Goal: Task Accomplishment & Management: Manage account settings

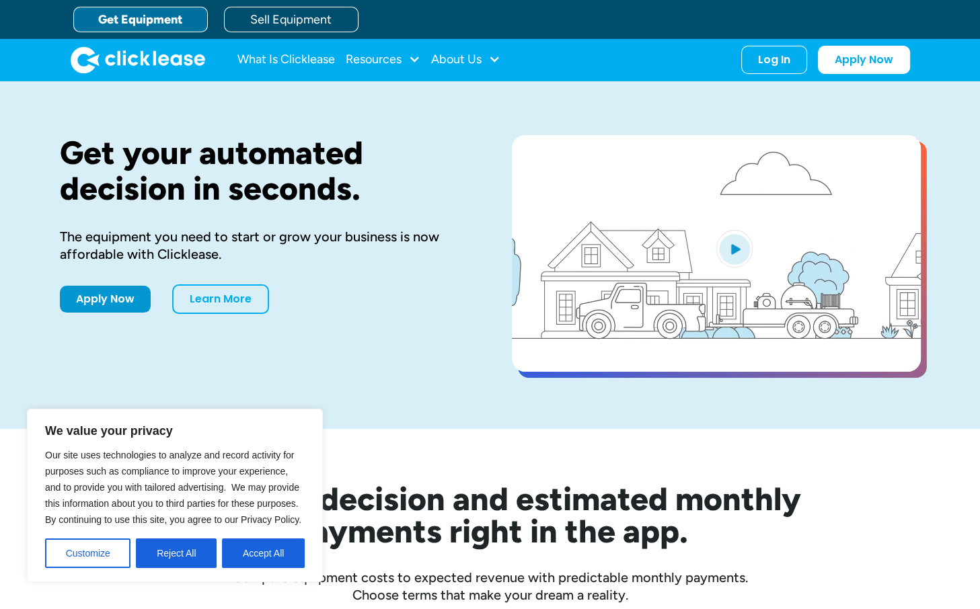
click at [775, 55] on div "Log In" at bounding box center [774, 59] width 32 height 13
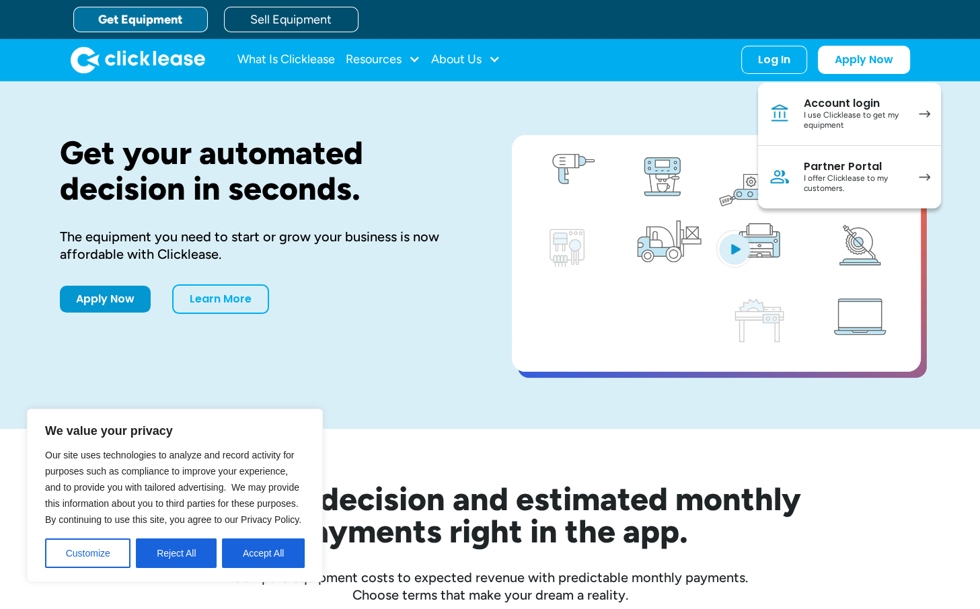
click at [922, 110] on img at bounding box center [924, 113] width 11 height 7
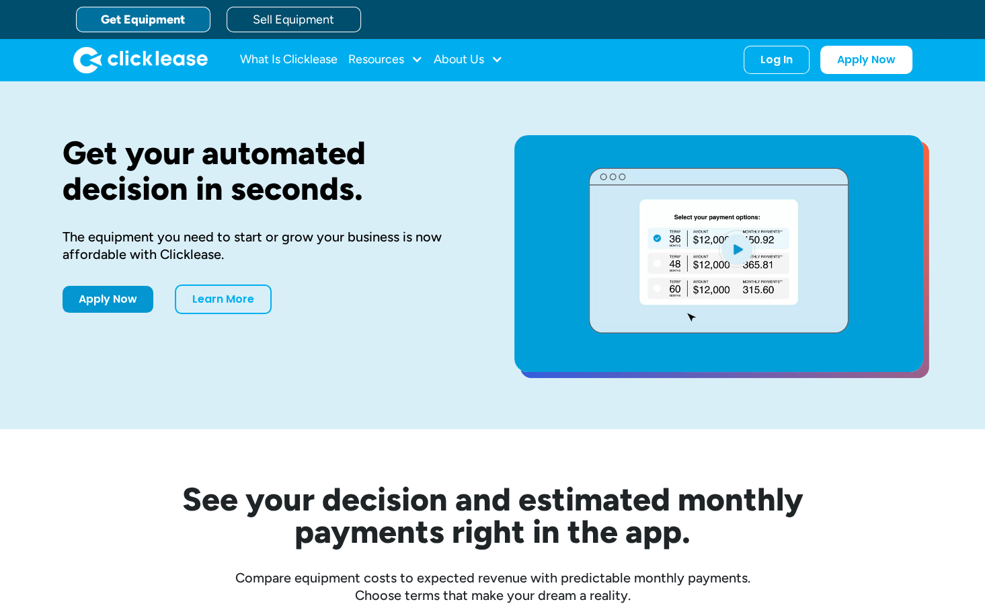
click at [740, 52] on nav "What Is Clicklease Resources Blog Case Studies Videos FAQs About Us About Us Ca…" at bounding box center [576, 60] width 673 height 28
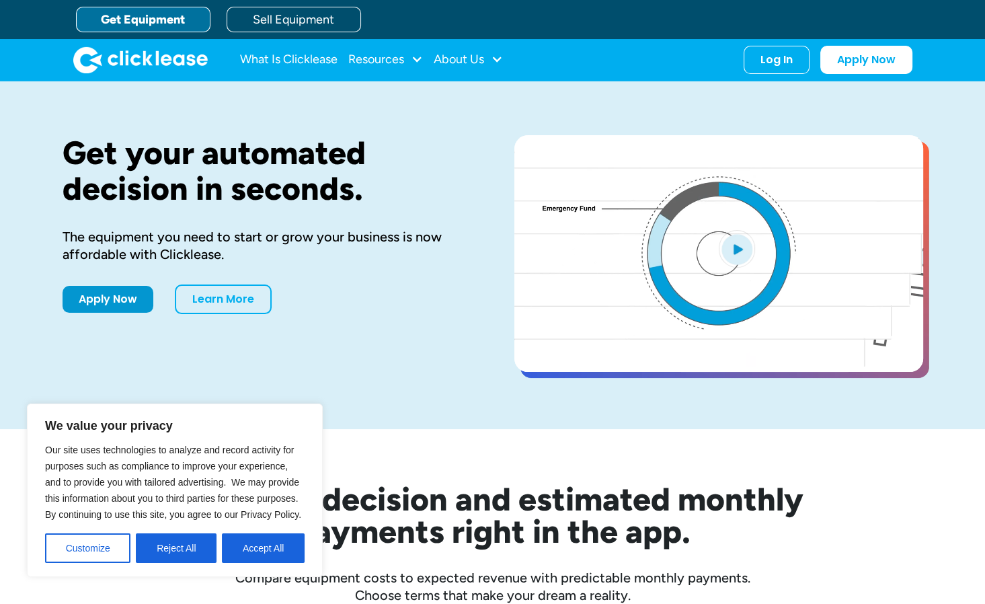
click at [772, 63] on div "Log In" at bounding box center [777, 59] width 32 height 13
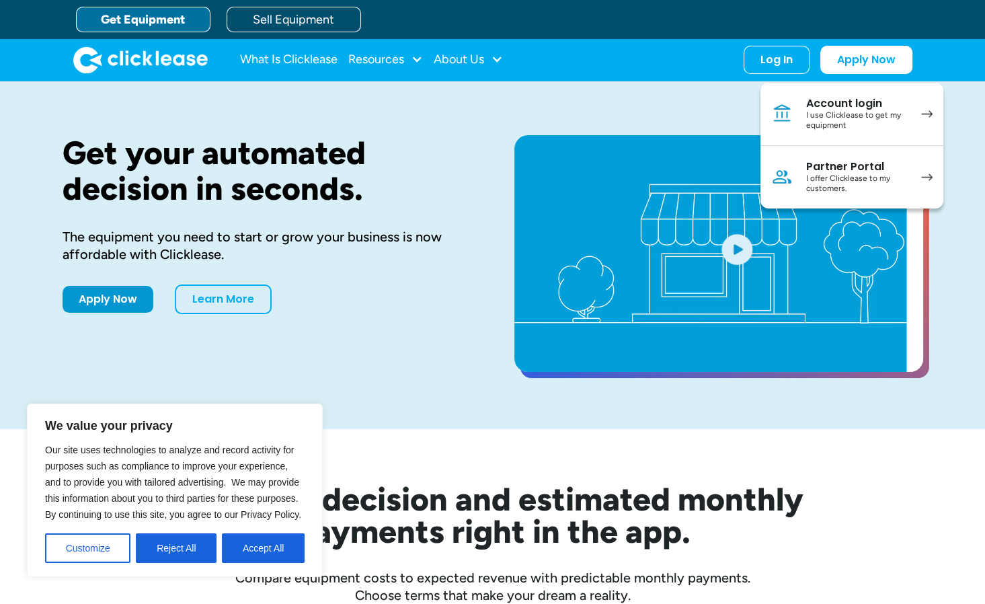
click at [814, 98] on div "Account login" at bounding box center [857, 103] width 102 height 13
